Goal: Information Seeking & Learning: Find specific fact

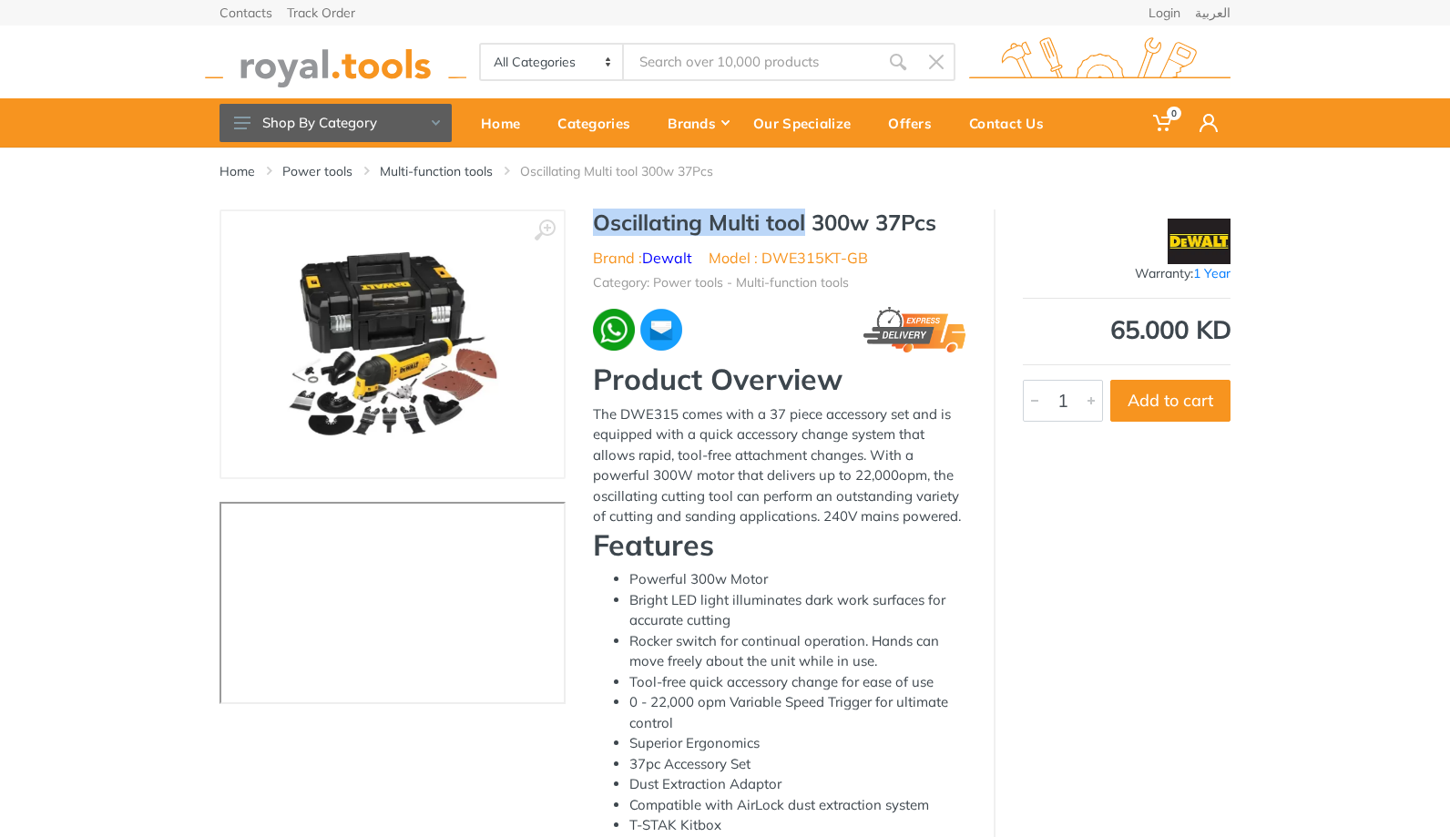
scroll to position [7, 0]
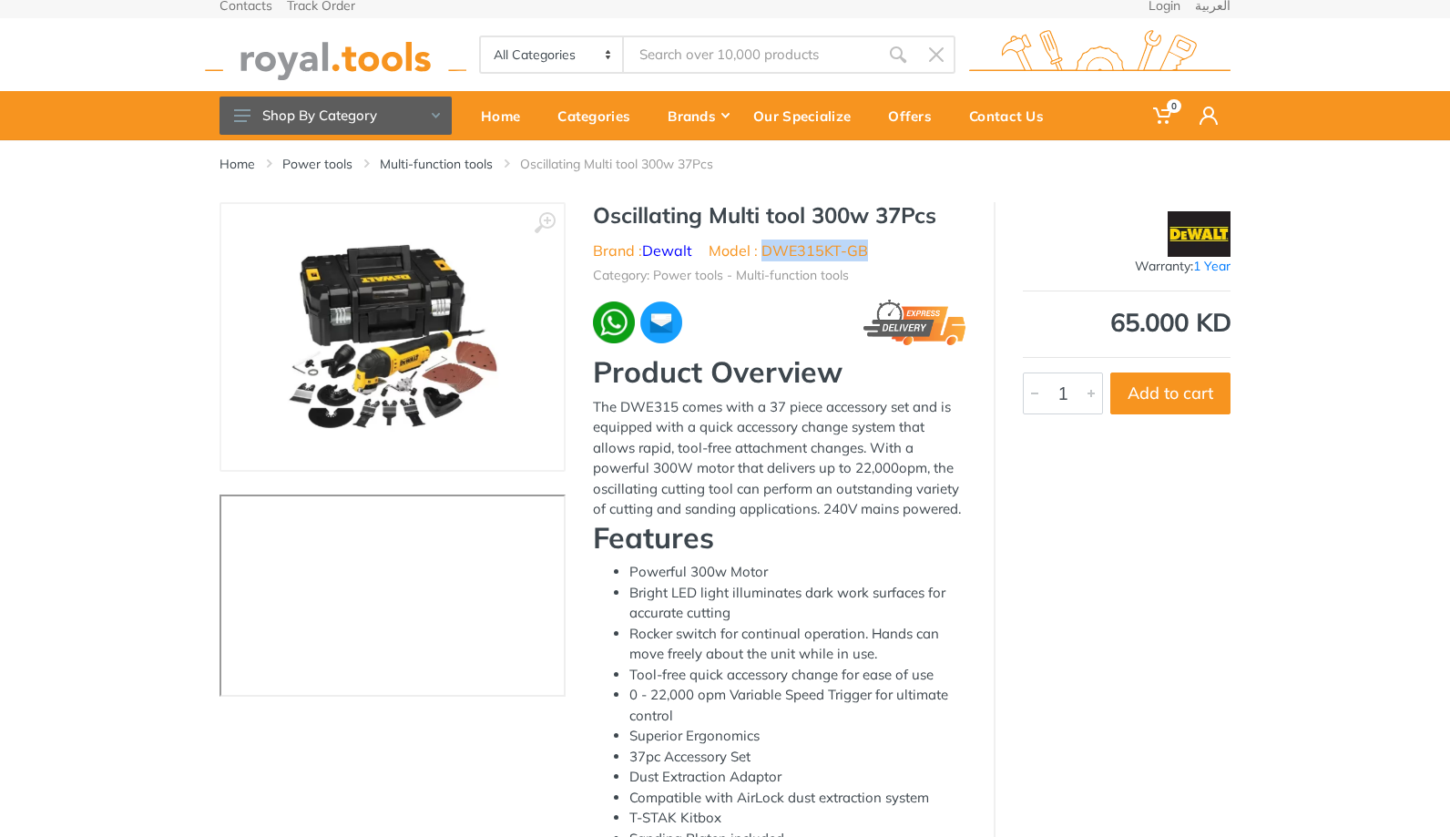
drag, startPoint x: 764, startPoint y: 251, endPoint x: 874, endPoint y: 247, distance: 109.4
click at [874, 247] on ul "Brand : Dewalt Model : DWE315KT-GB" at bounding box center [779, 251] width 373 height 22
copy li "DWE315KT-GB"
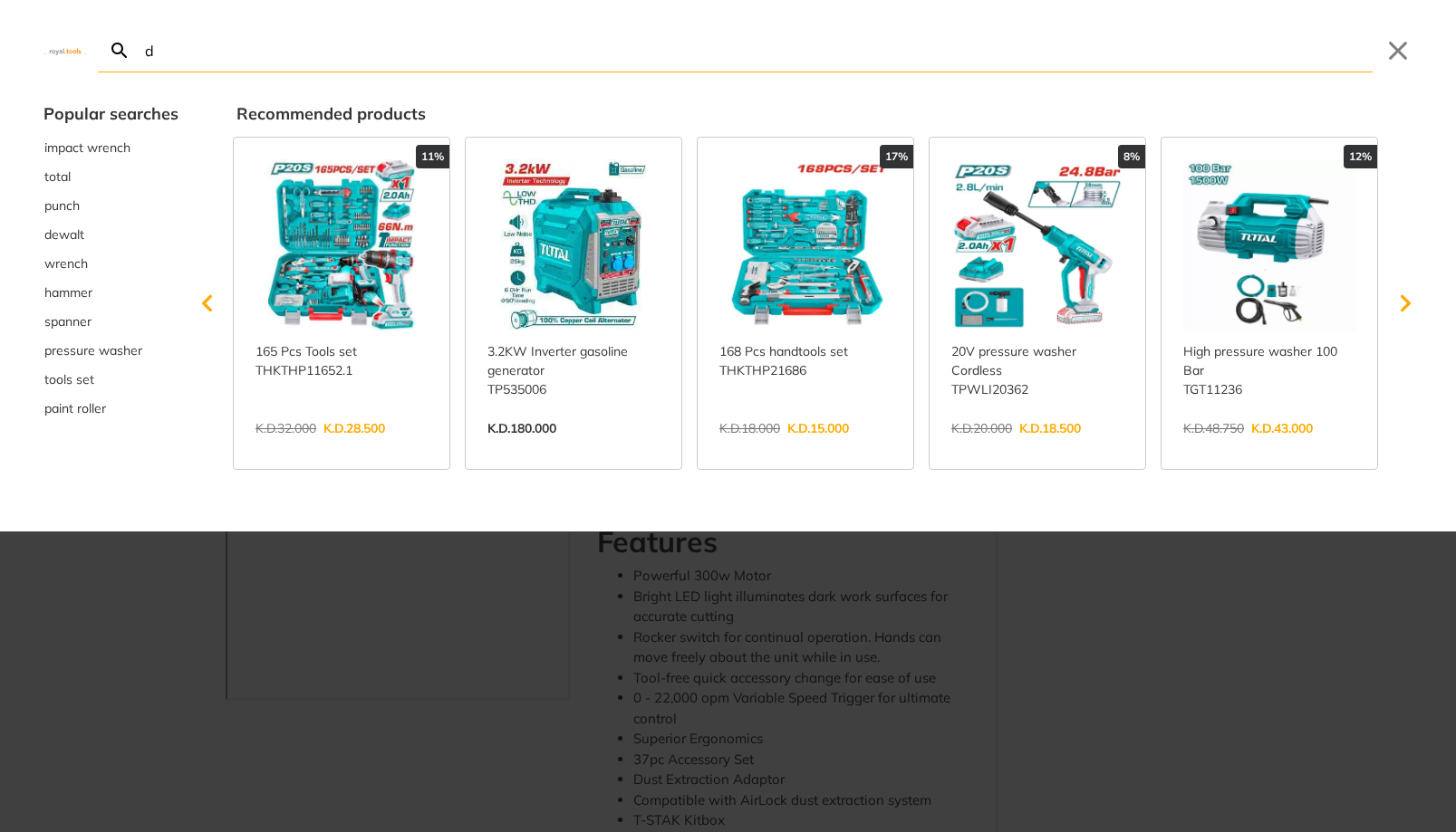
type input "de"
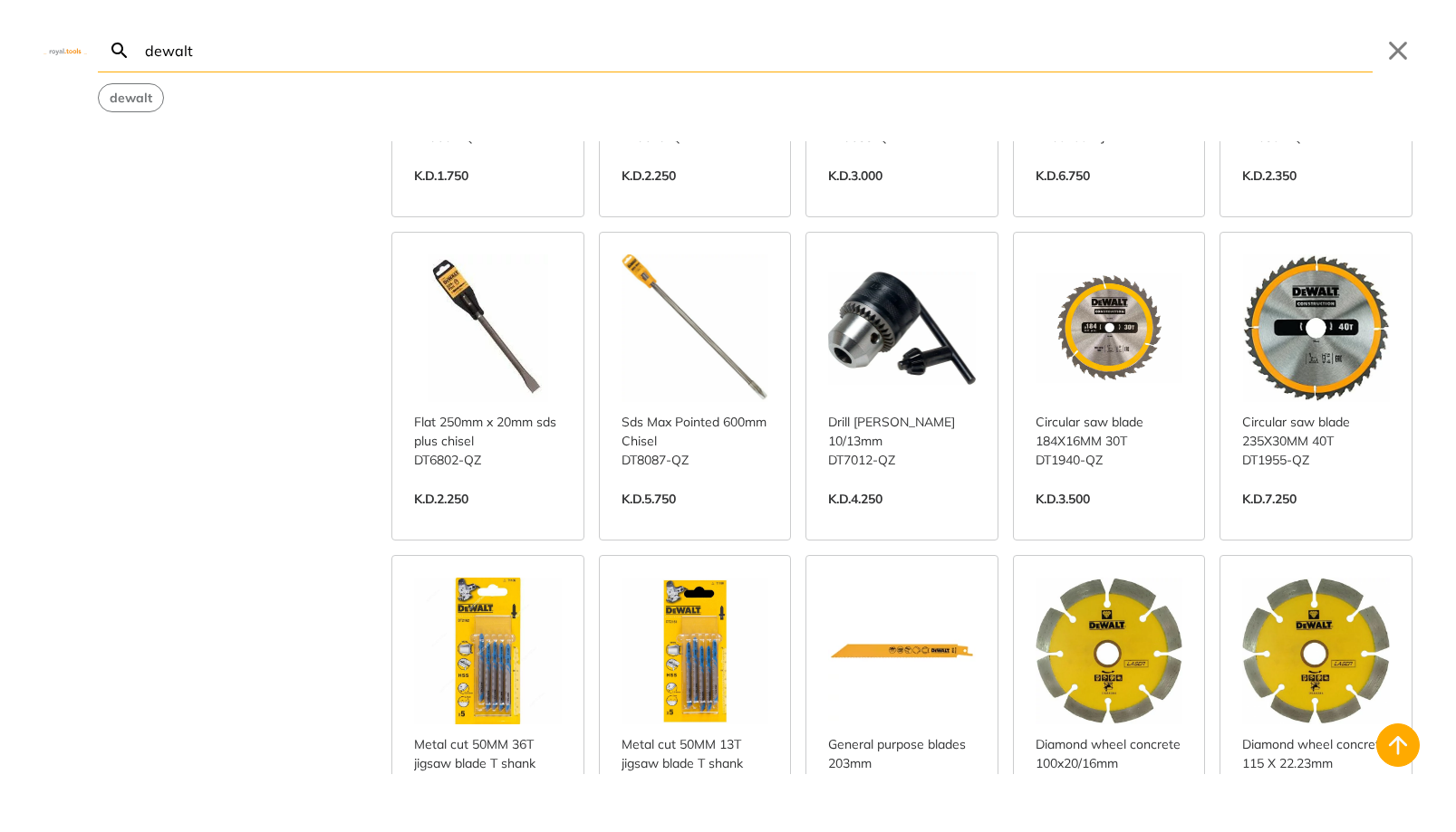
scroll to position [1687, 0]
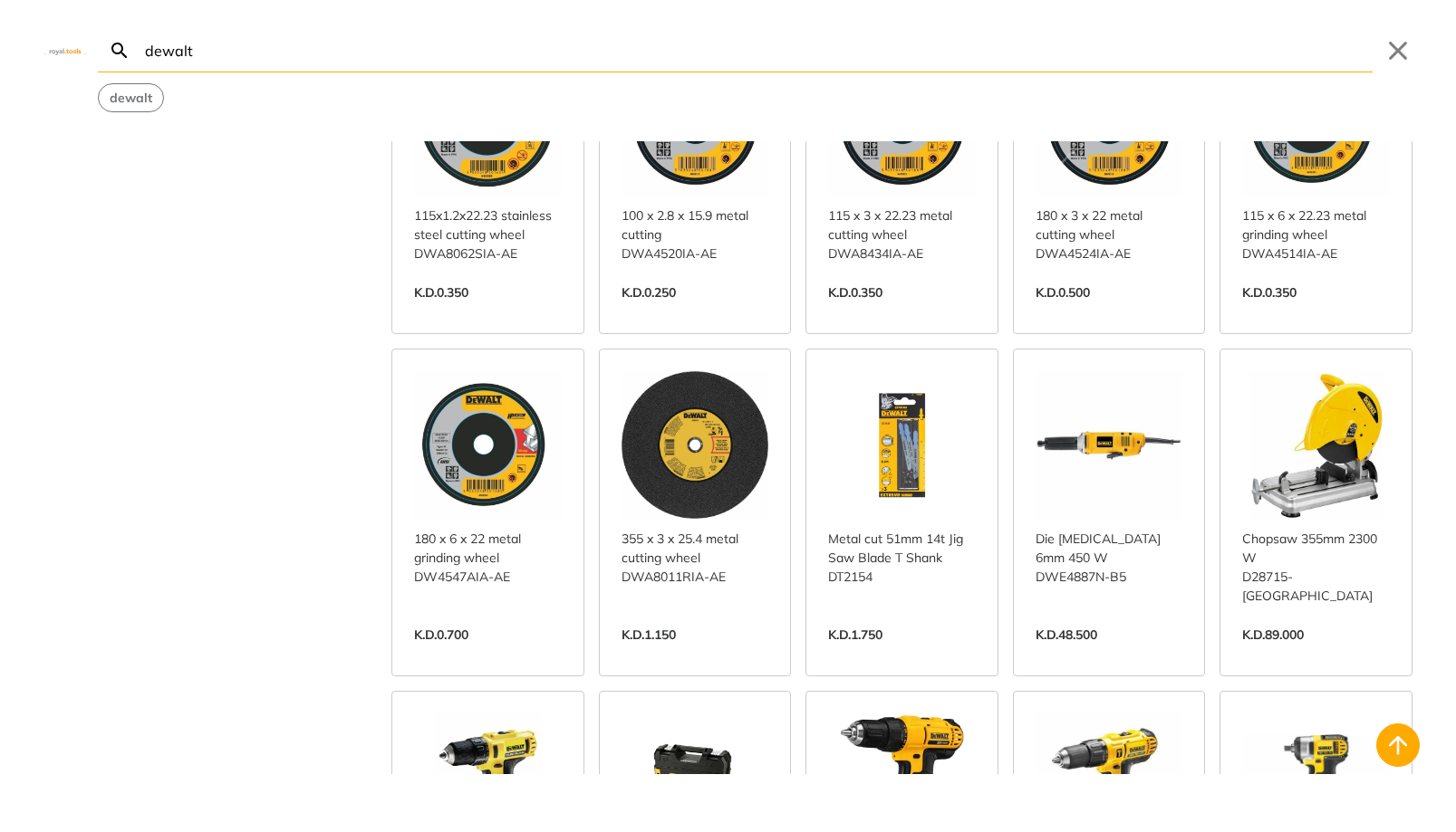
scroll to position [3226, 0]
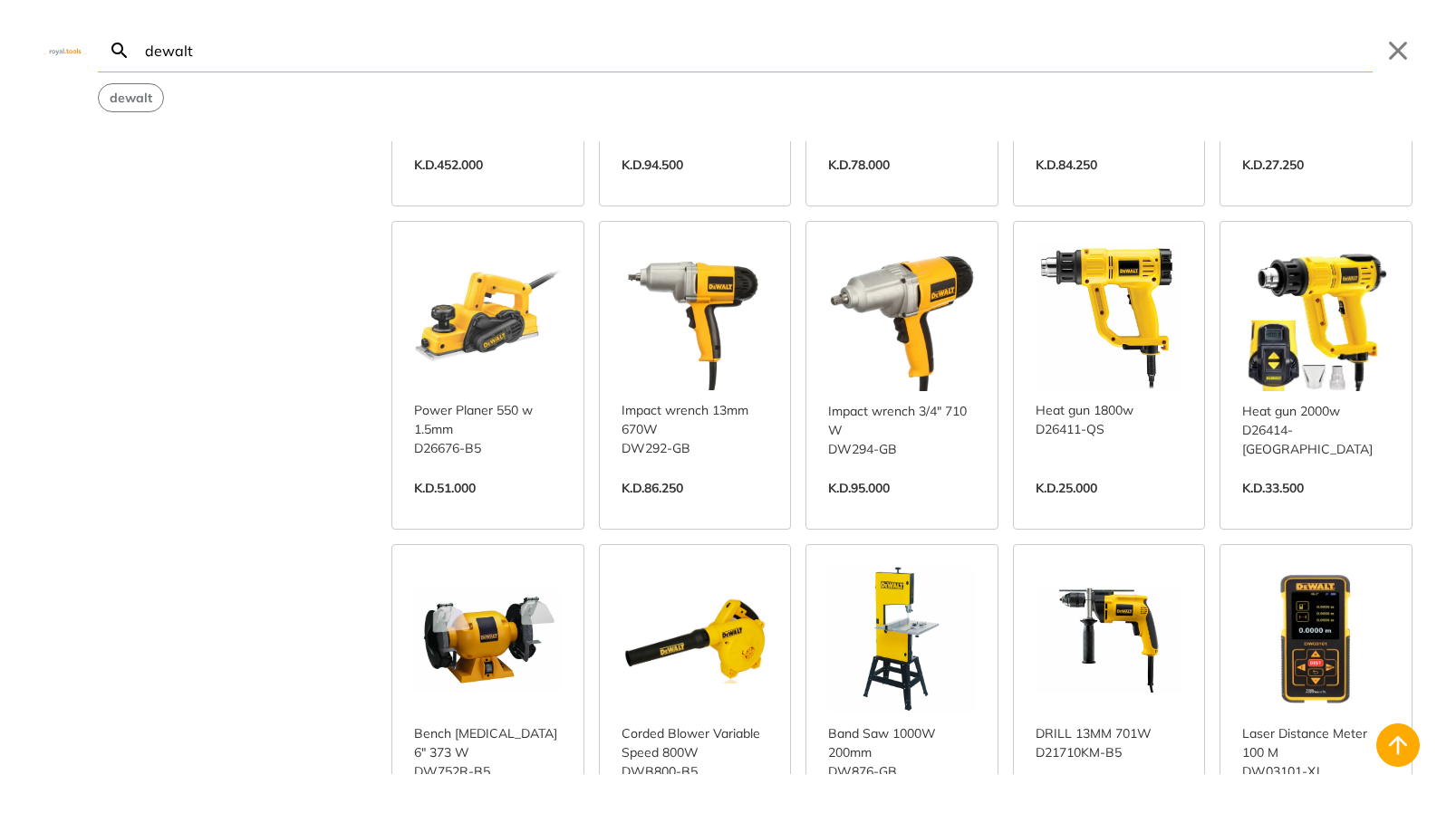
scroll to position [4267, 0]
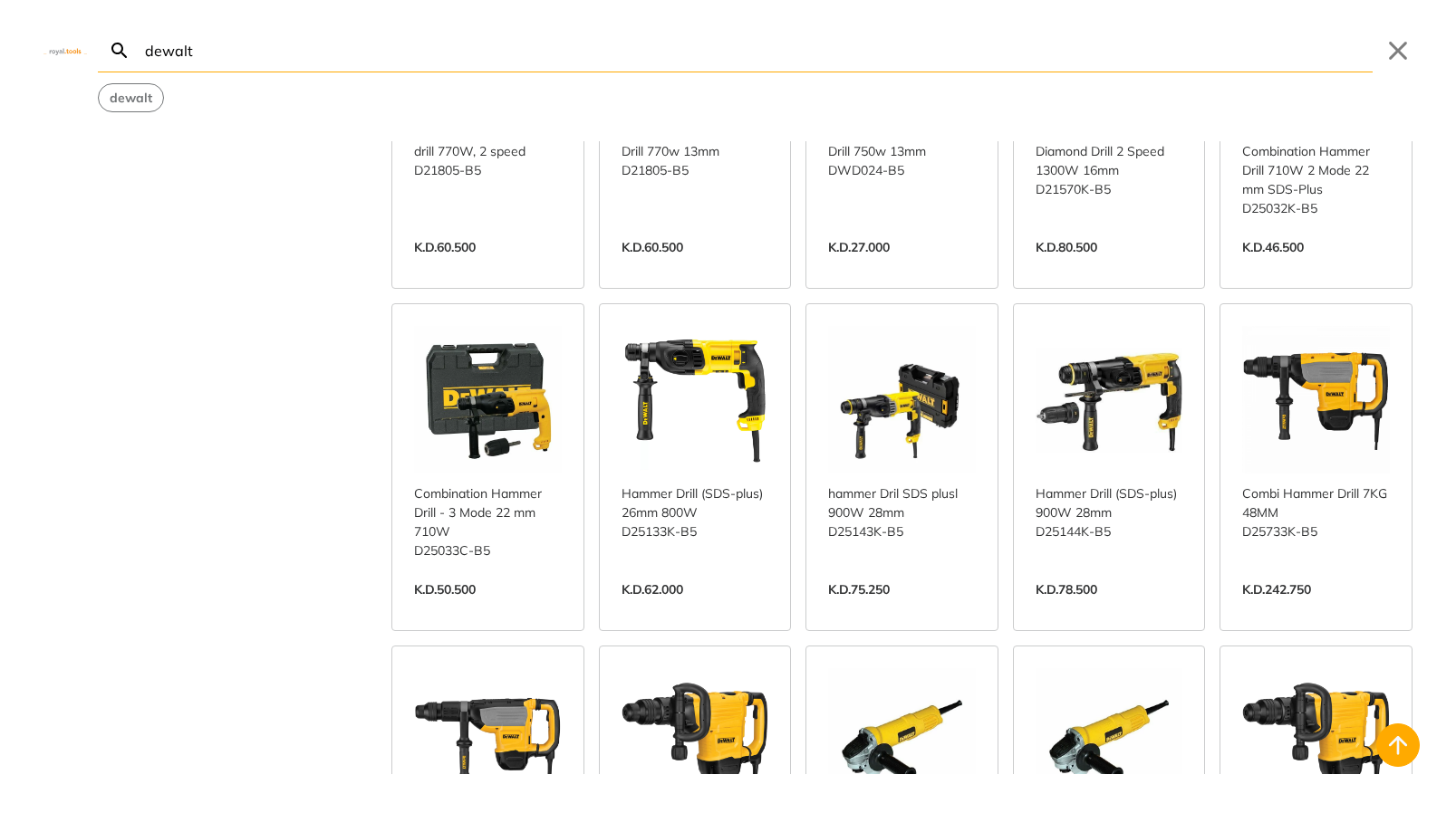
scroll to position [5531, 0]
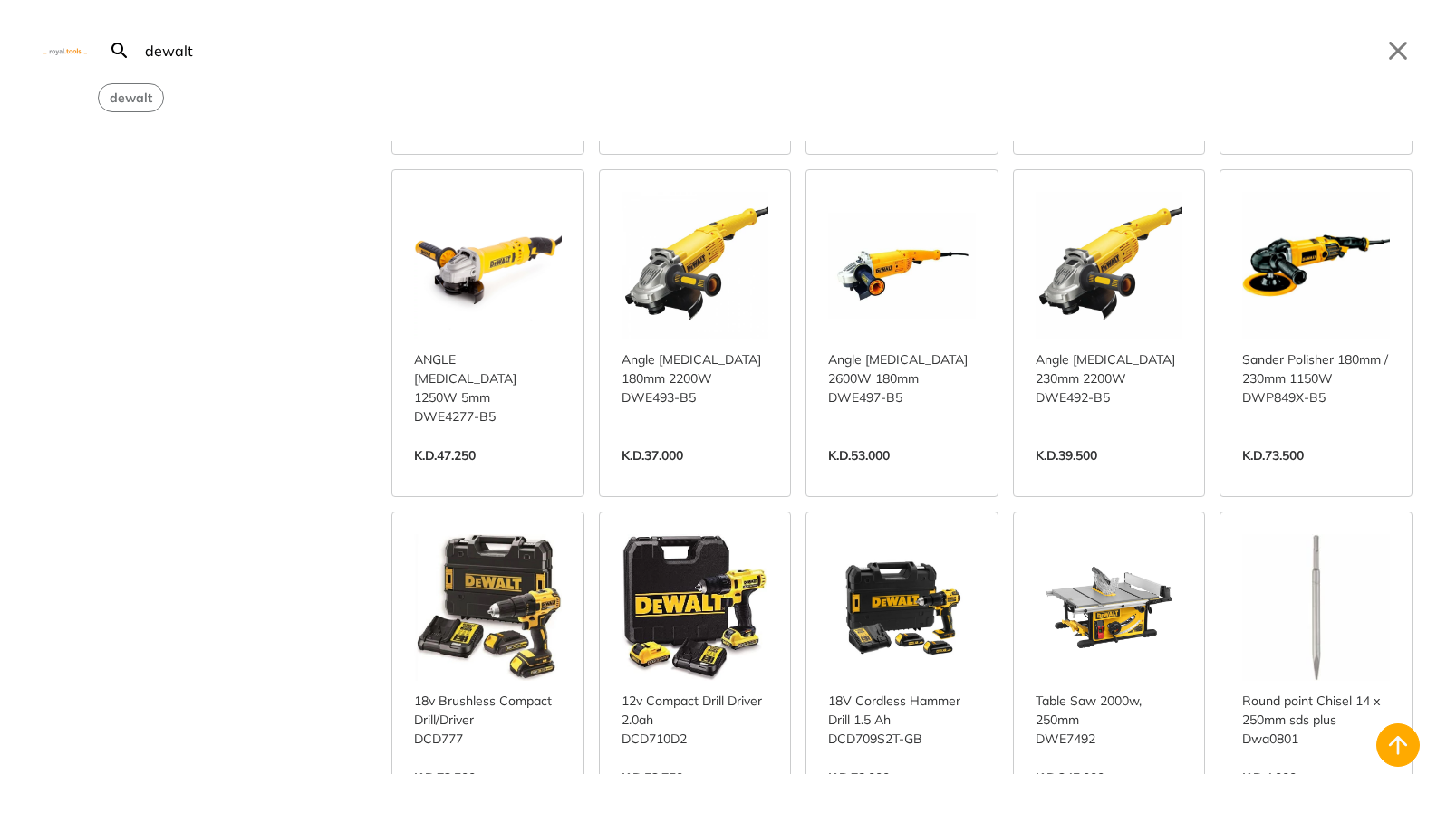
scroll to position [6813, 0]
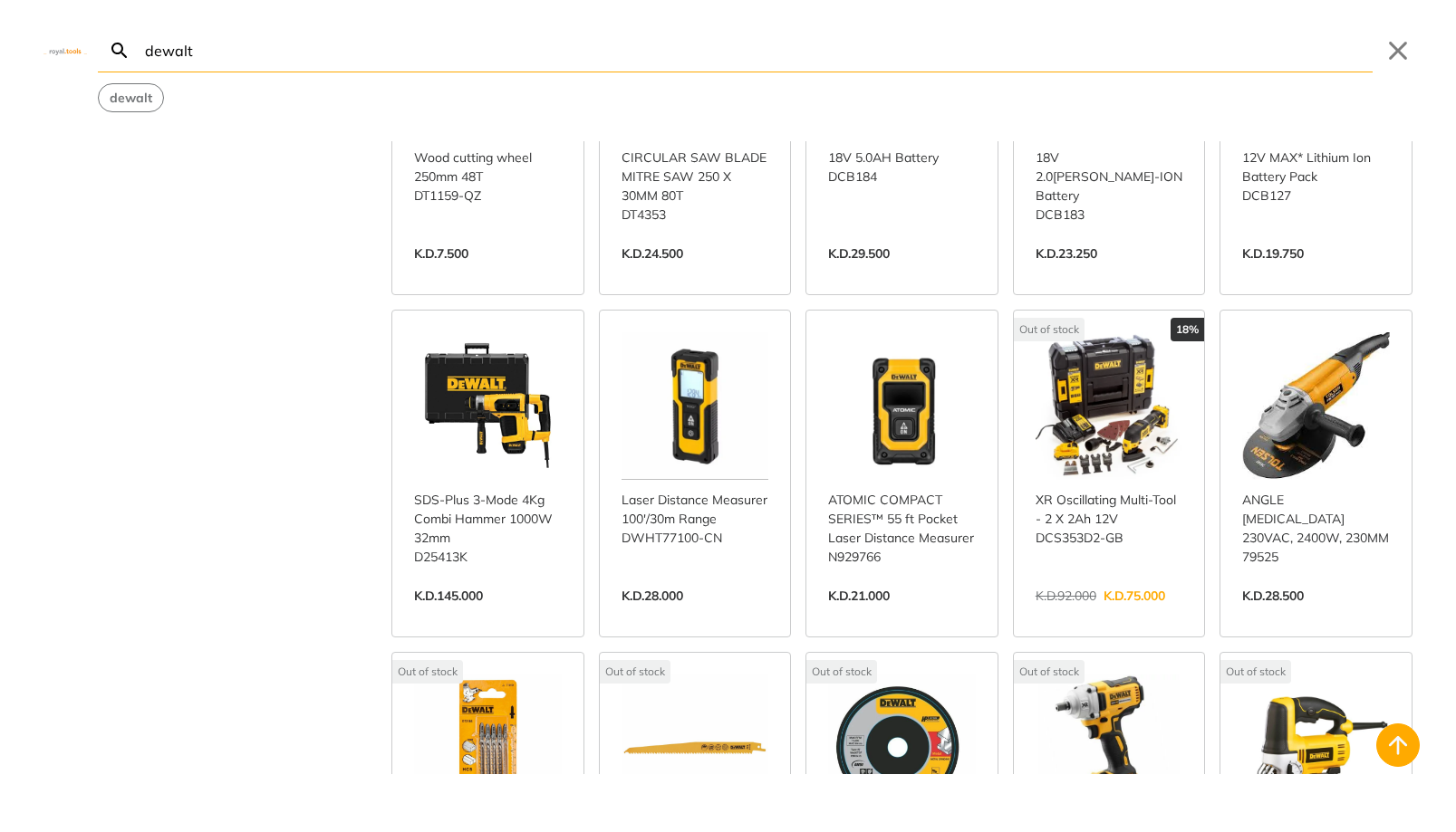
scroll to position [8368, 0]
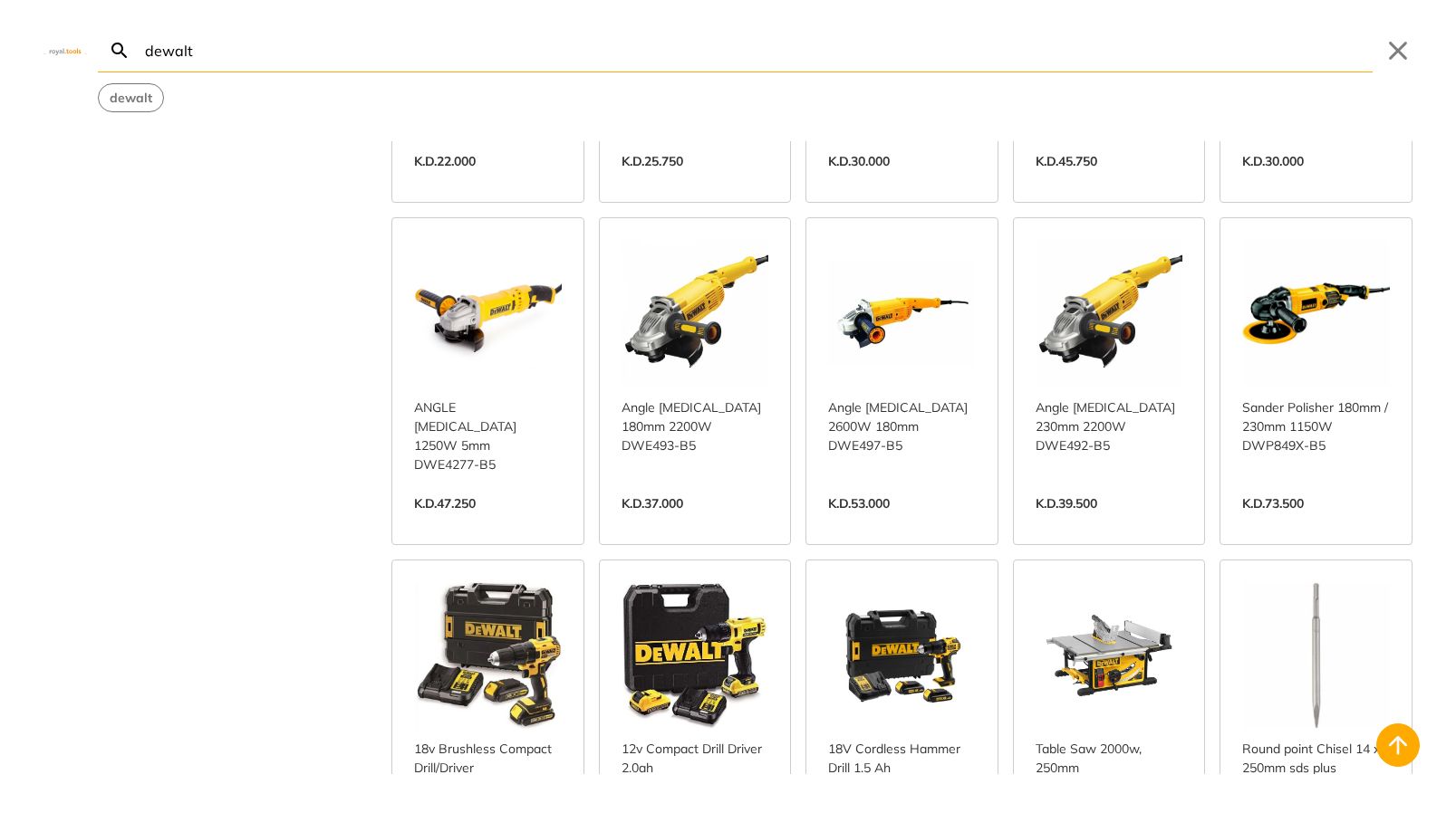
scroll to position [5817, 0]
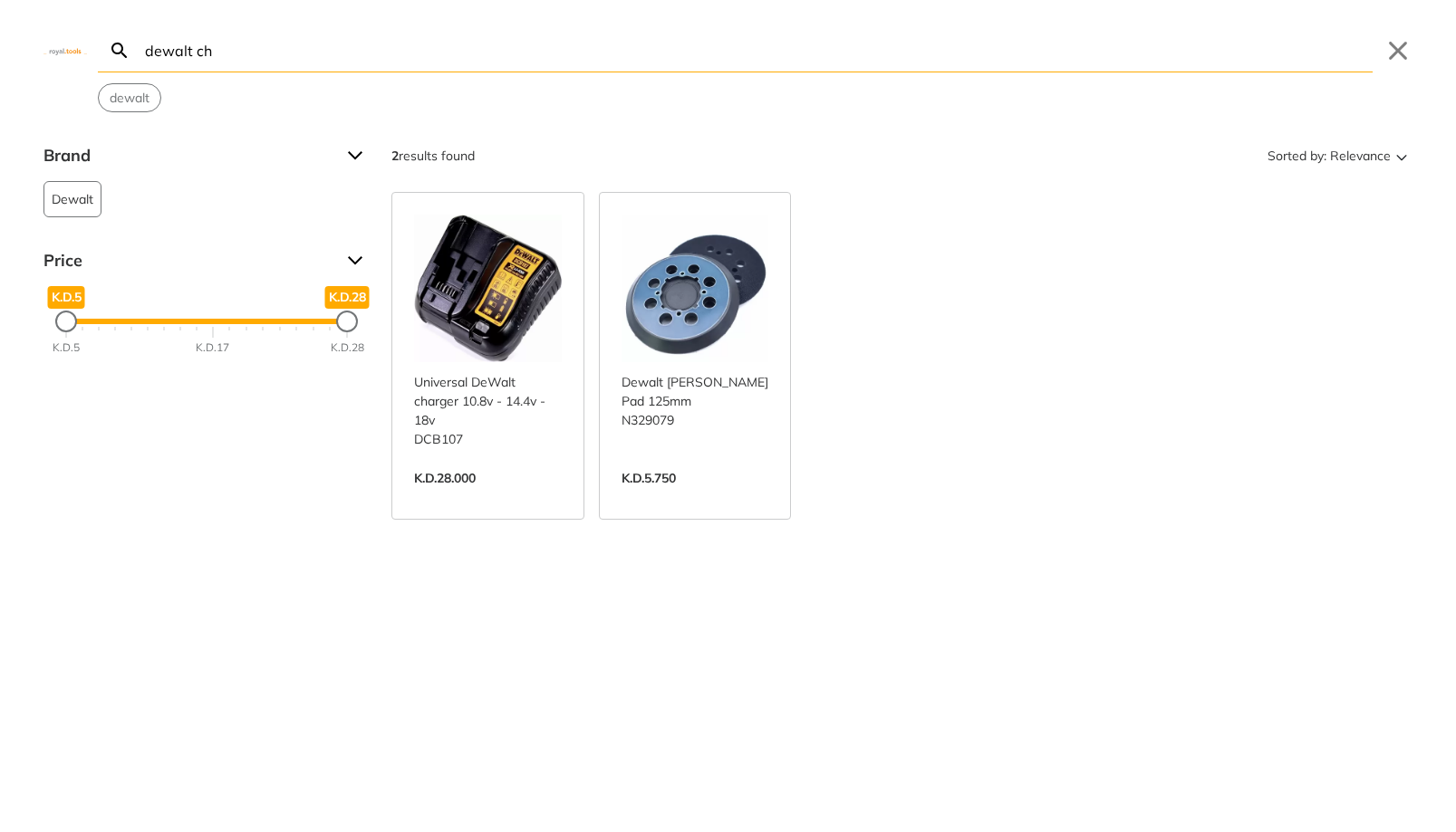
type input "dewalt ch"
